Goal: Navigation & Orientation: Find specific page/section

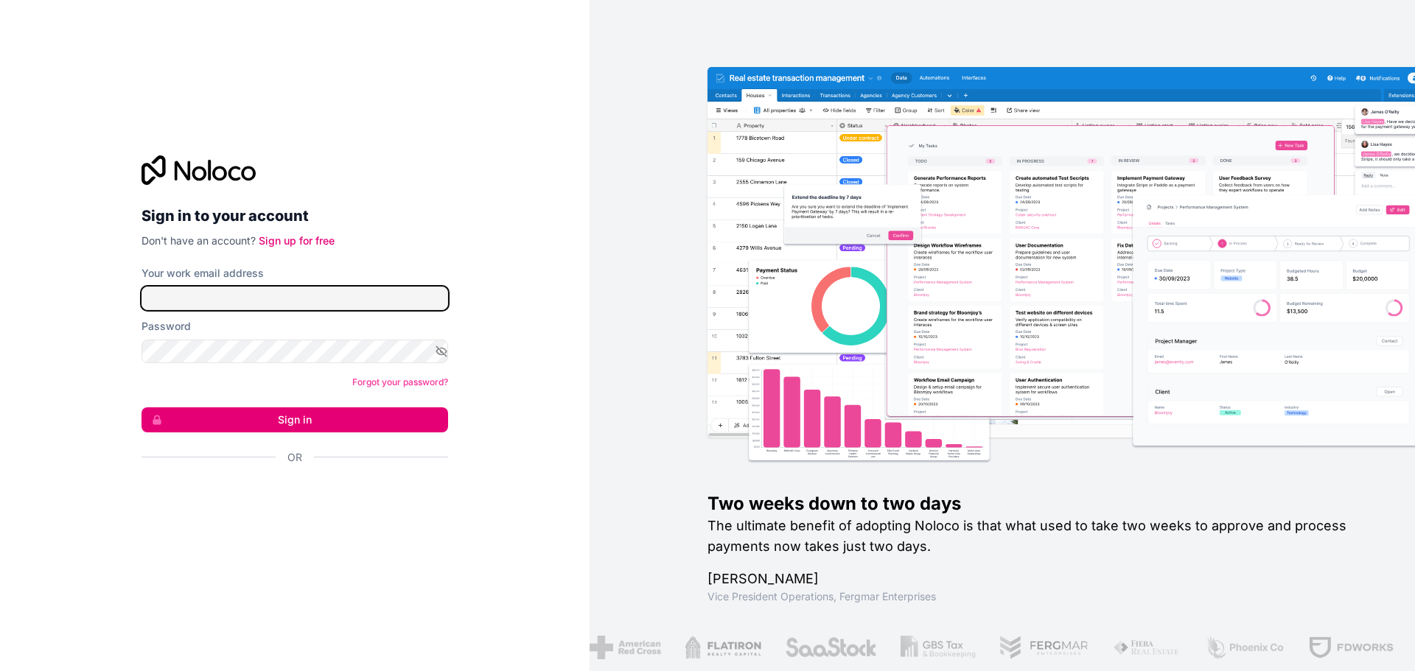
click at [243, 304] on input "Your work email address" at bounding box center [294, 299] width 307 height 24
type input "[EMAIL_ADDRESS][DOMAIN_NAME]"
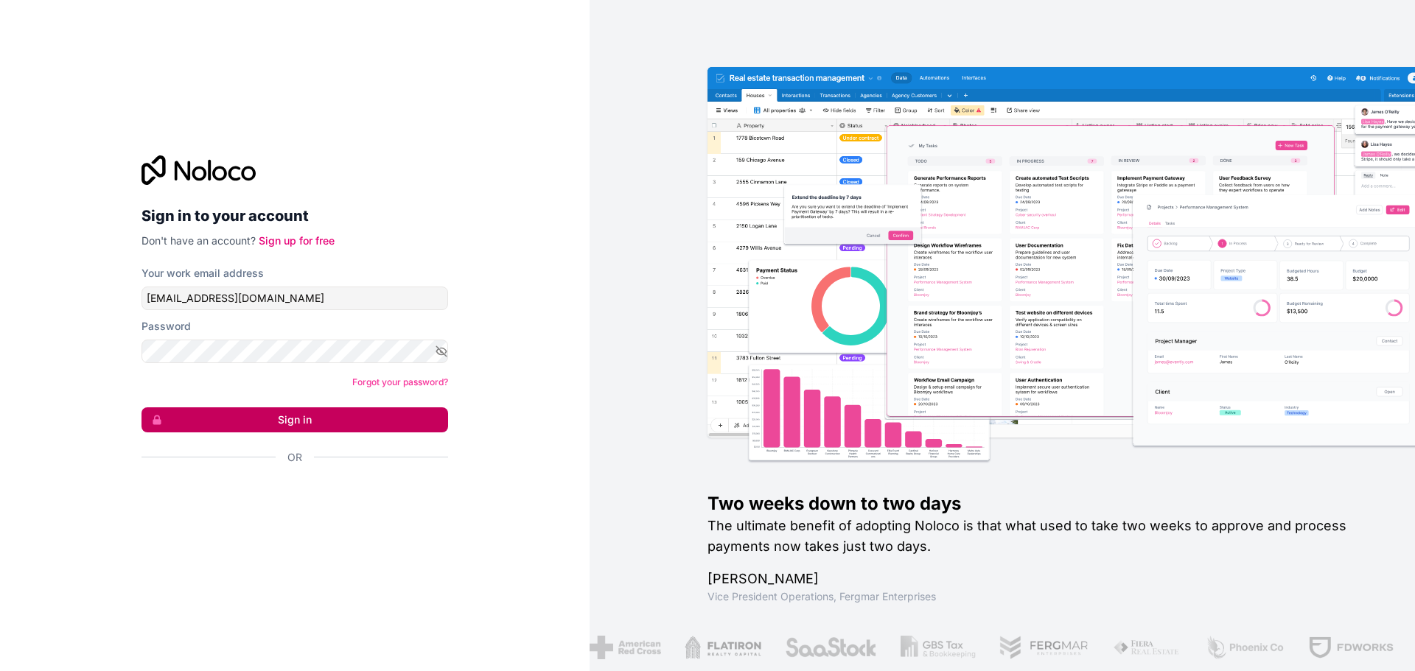
click at [296, 430] on button "Sign in" at bounding box center [294, 420] width 307 height 25
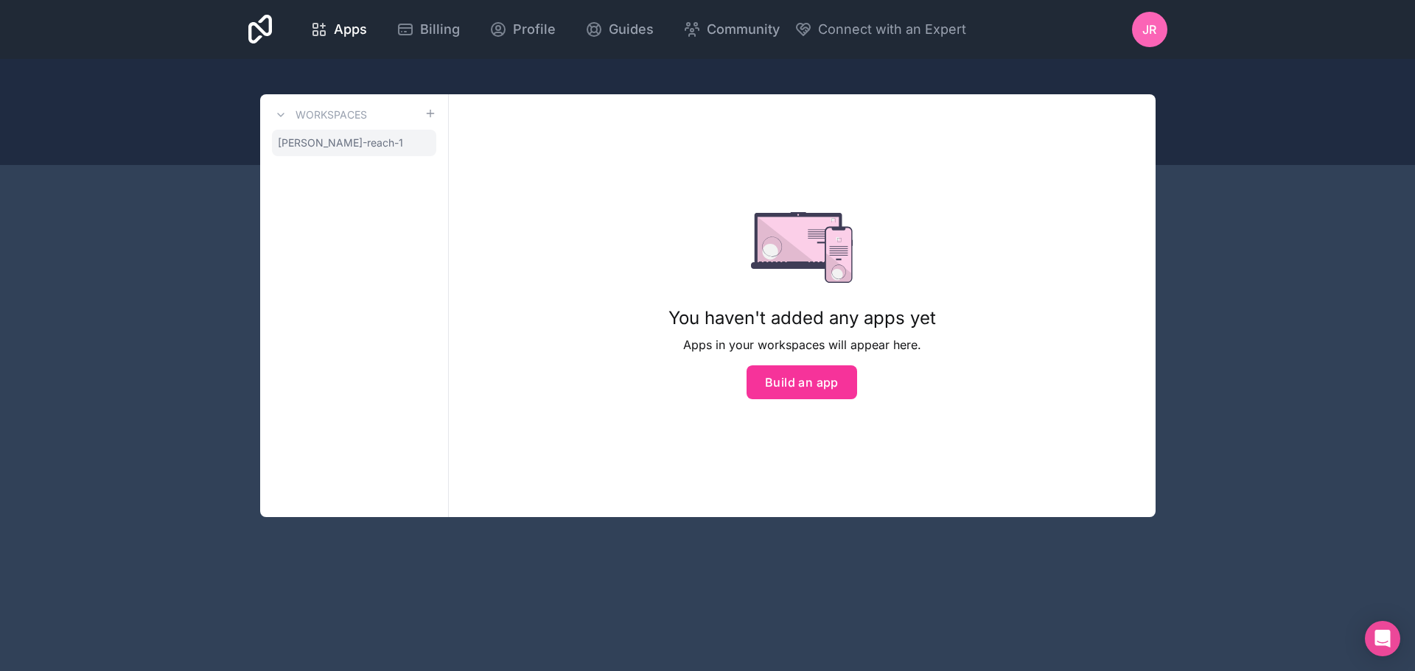
click at [332, 148] on span "[PERSON_NAME]-reach-1" at bounding box center [340, 143] width 125 height 15
click at [345, 111] on h3 "Workspaces" at bounding box center [330, 115] width 71 height 15
click at [353, 158] on div "Workspaces [PERSON_NAME]-reach-1" at bounding box center [354, 305] width 189 height 423
